Goal: Connect with others: Connect with others

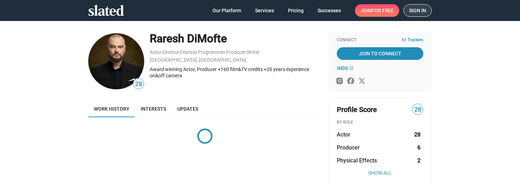
click at [422, 7] on span "Sign in" at bounding box center [417, 11] width 17 height 12
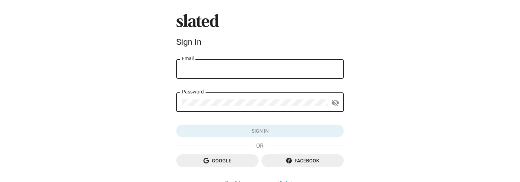
click at [198, 68] on input "Email" at bounding box center [260, 69] width 156 height 6
type input "flannelmann@yahoo.com"
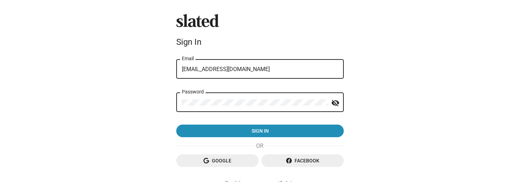
click at [176, 124] on button "Sign in" at bounding box center [260, 130] width 168 height 13
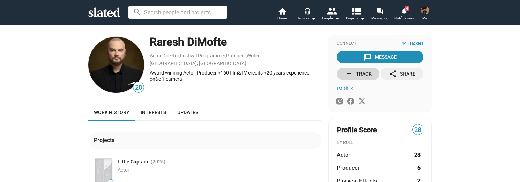
click at [364, 74] on div "add Track" at bounding box center [358, 73] width 27 height 13
click at [406, 12] on mat-icon "notifications" at bounding box center [404, 10] width 7 height 7
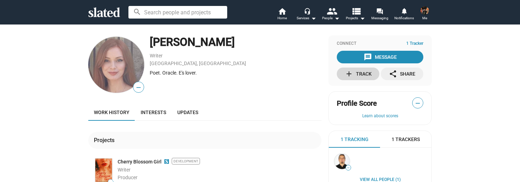
click at [350, 73] on mat-icon "add" at bounding box center [349, 73] width 8 height 8
